Goal: Task Accomplishment & Management: Manage account settings

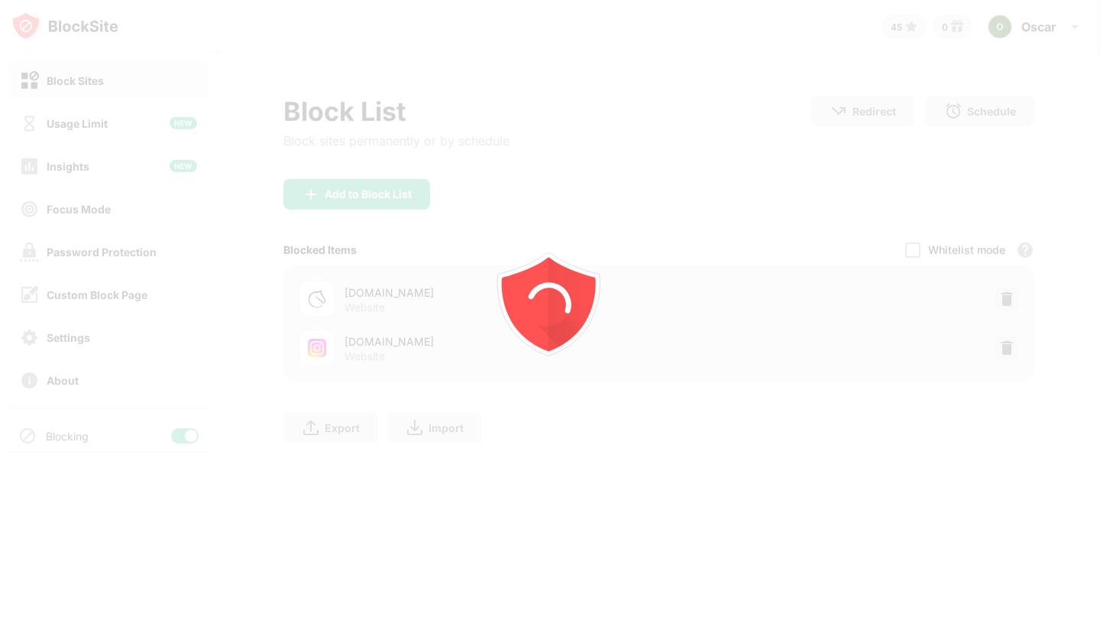
click at [1007, 346] on div at bounding box center [550, 310] width 1100 height 621
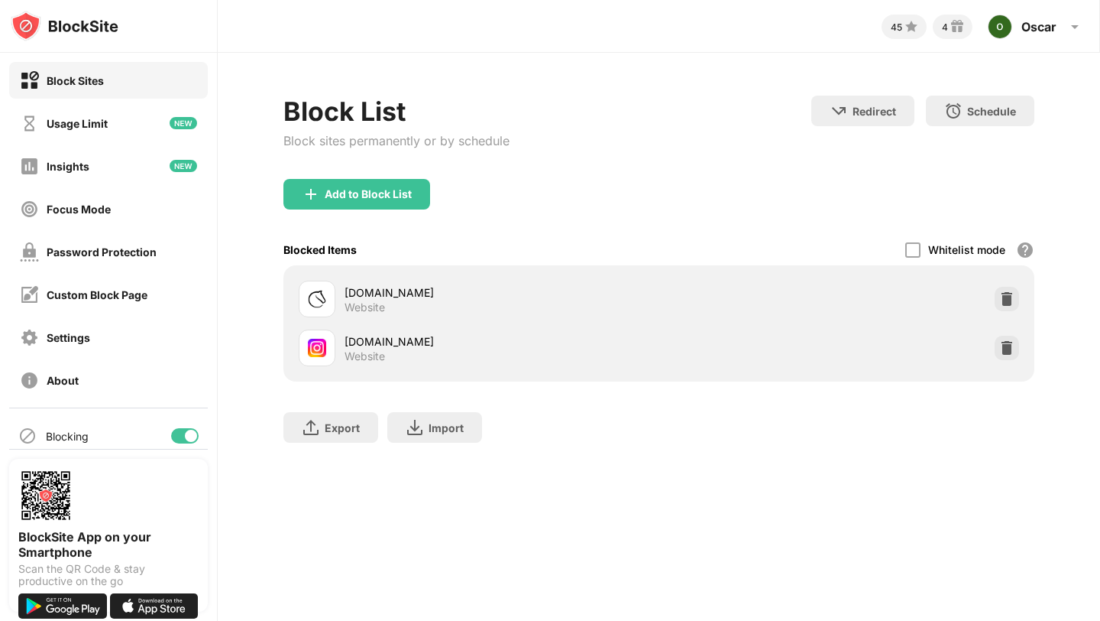
click at [1007, 346] on img at bounding box center [1007, 347] width 15 height 15
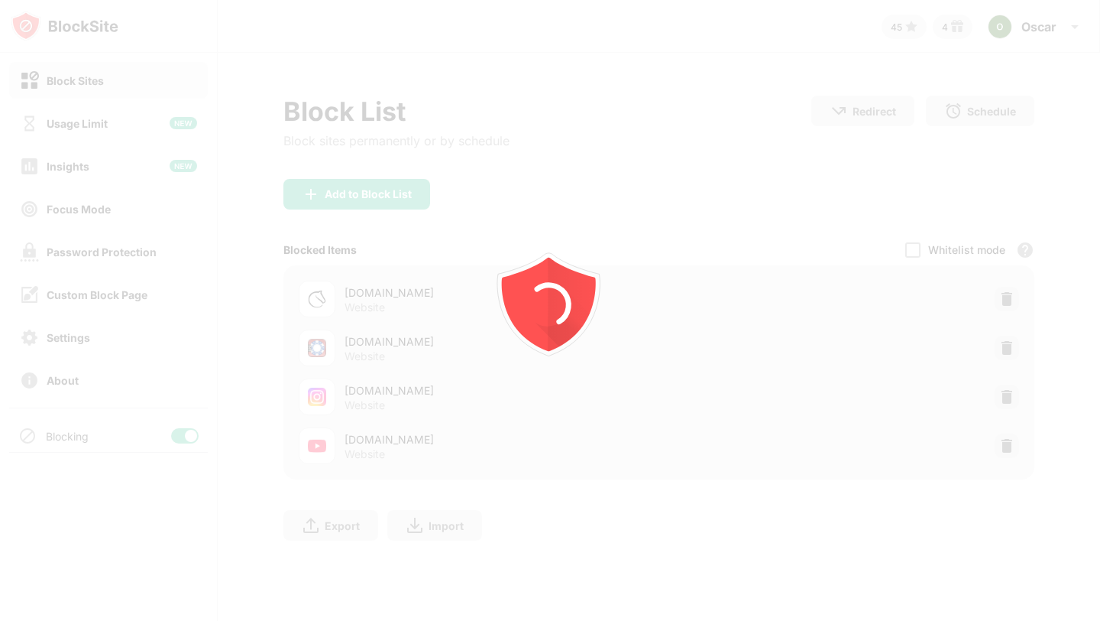
click at [1008, 398] on div at bounding box center [550, 310] width 1100 height 621
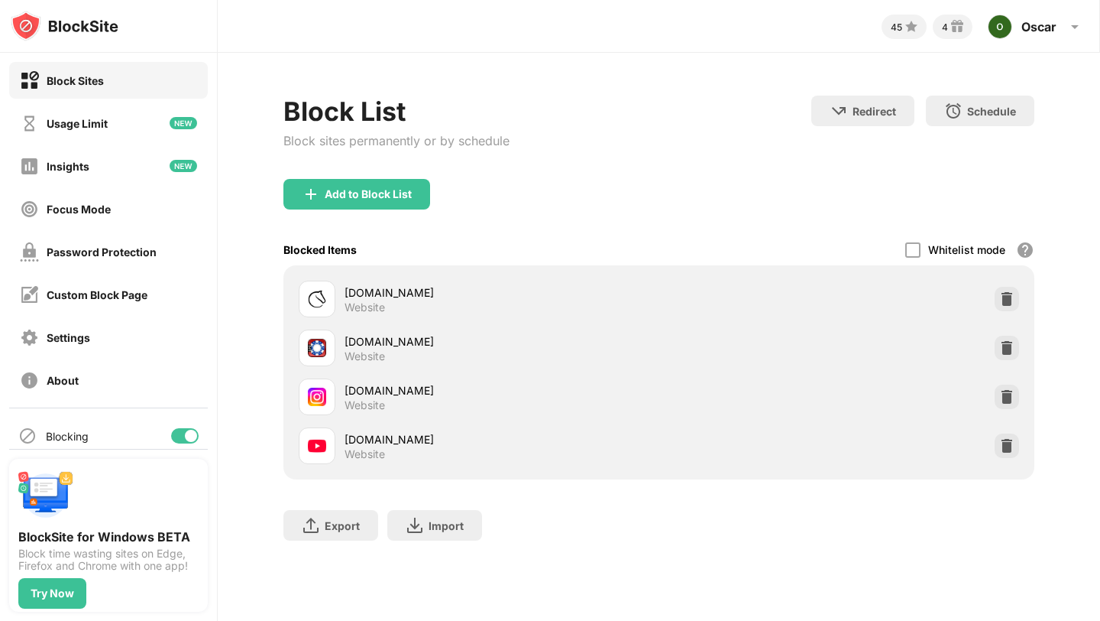
click at [1008, 398] on img at bounding box center [1007, 396] width 15 height 15
